Goal: Task Accomplishment & Management: Manage account settings

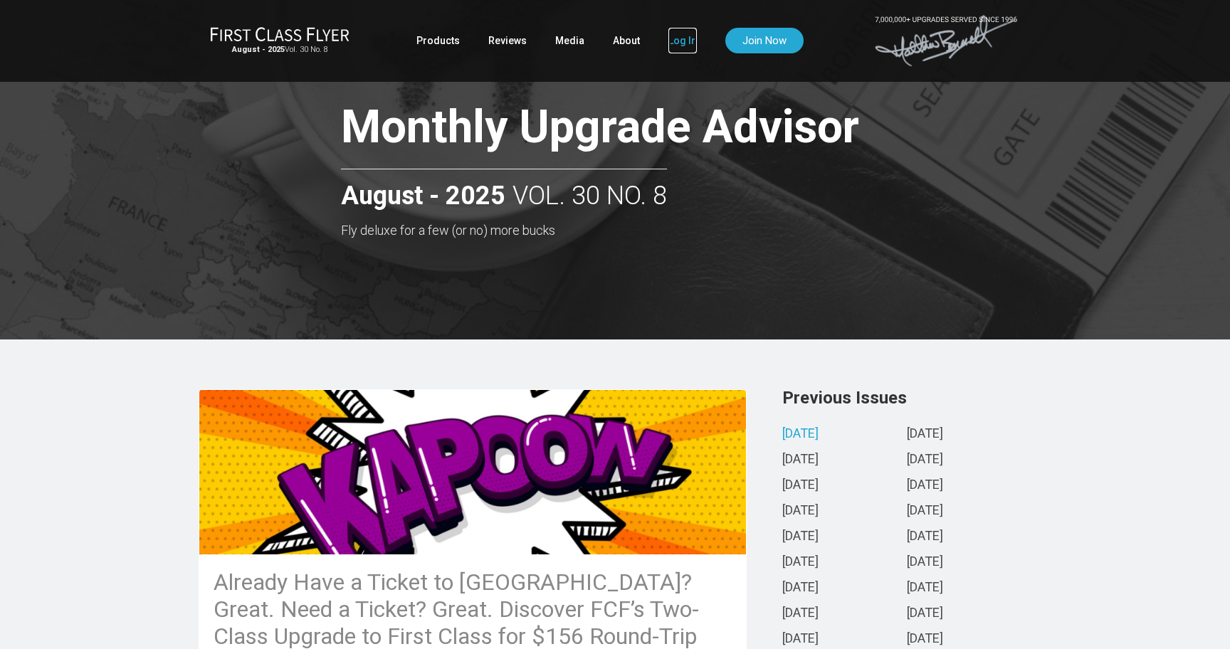
click at [674, 44] on link "Log In" at bounding box center [683, 41] width 28 height 26
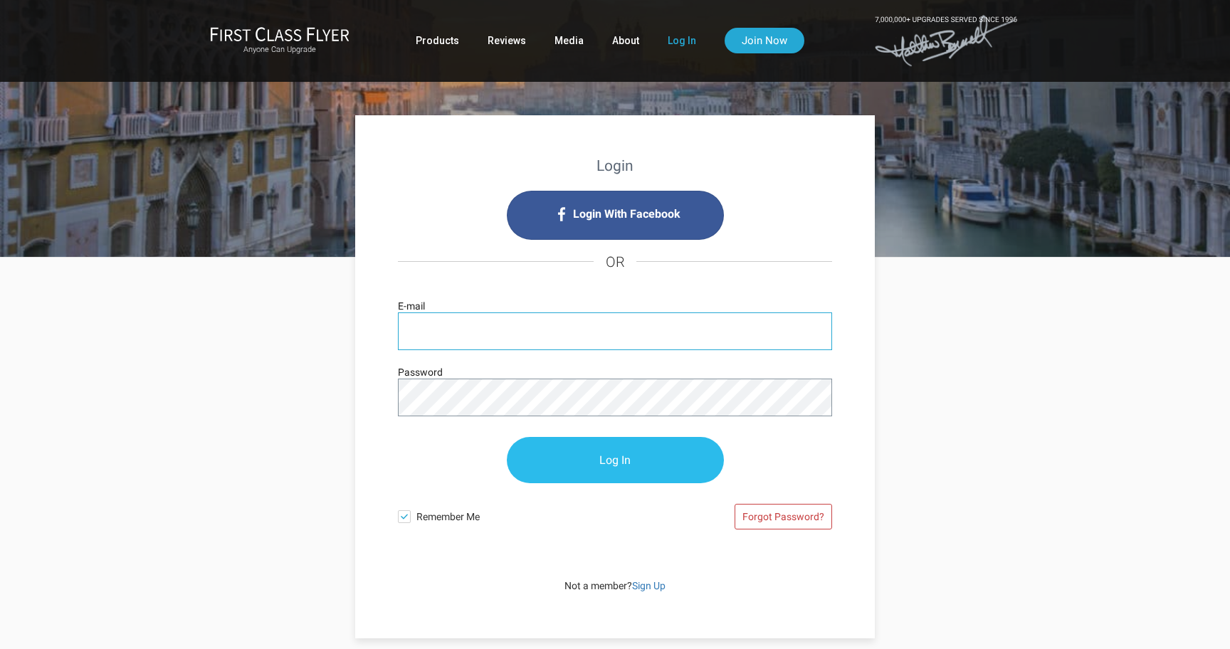
type input "[EMAIL_ADDRESS][DOMAIN_NAME]"
click at [560, 454] on input "Log In" at bounding box center [615, 461] width 217 height 46
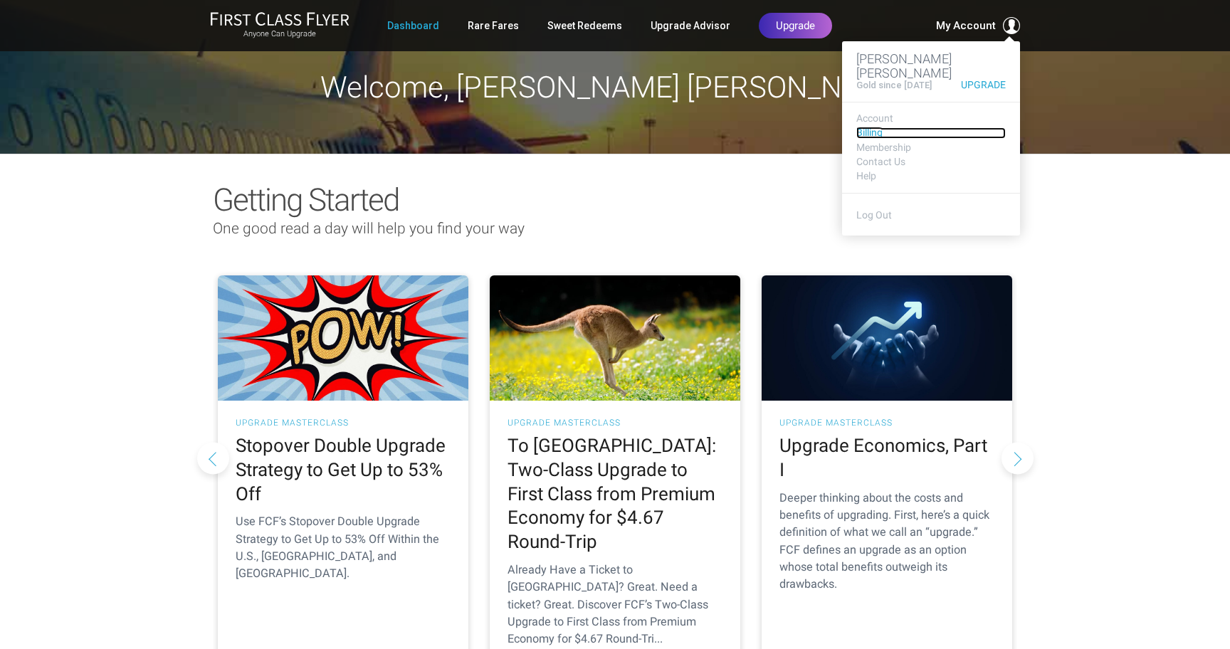
click at [876, 127] on link "Billing" at bounding box center [932, 132] width 150 height 11
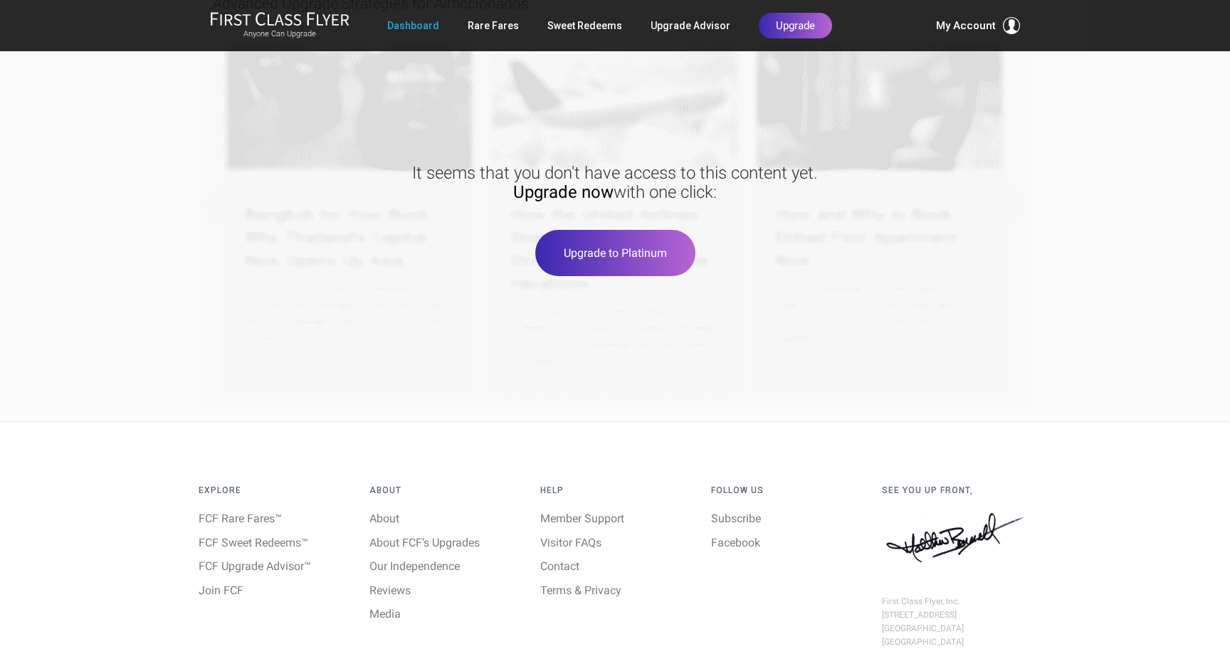
scroll to position [2028, 0]
click at [573, 560] on link "Contact" at bounding box center [559, 567] width 39 height 14
